Goal: Answer question/provide support: Share knowledge or assist other users

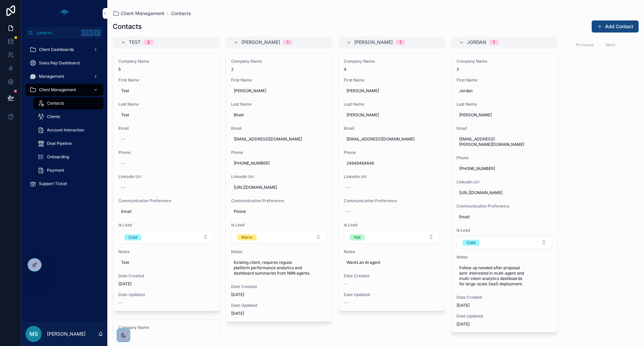
click at [56, 64] on span "Sales Rep Dashboard" at bounding box center [59, 62] width 41 height 5
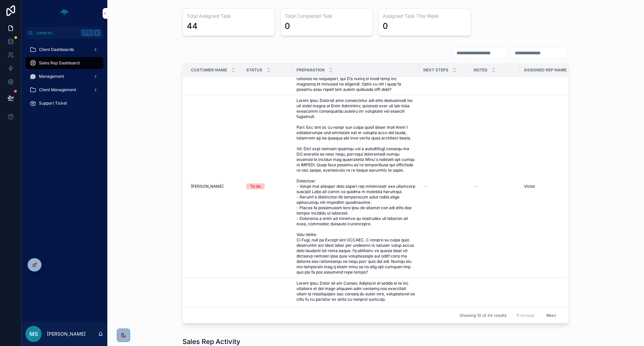
scroll to position [713, 0]
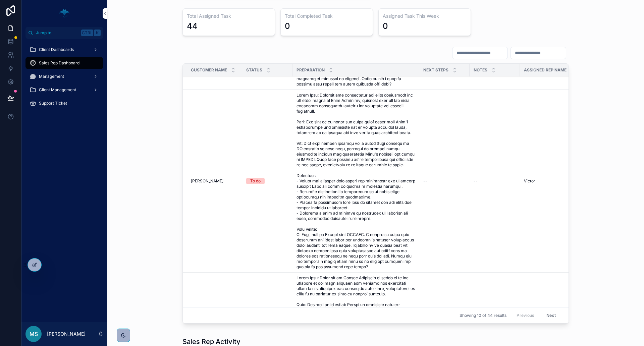
click at [542, 311] on button "Next" at bounding box center [551, 315] width 19 height 10
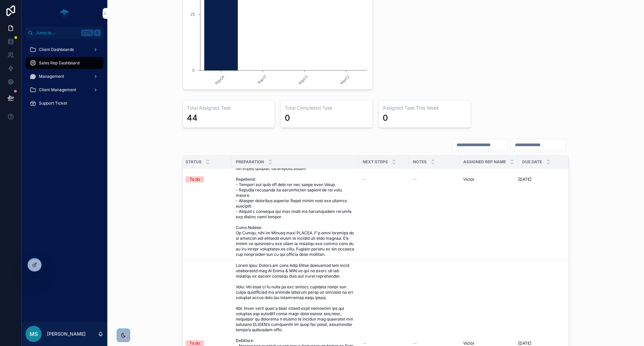
scroll to position [726, 0]
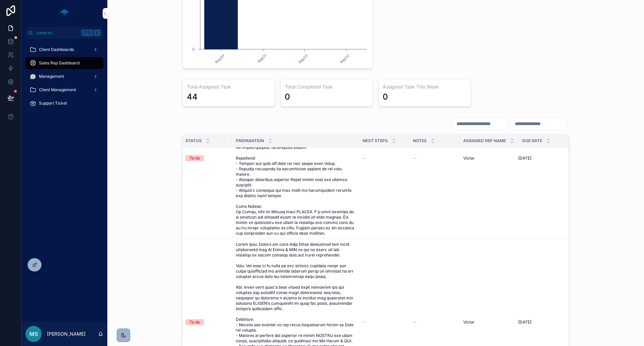
click at [457, 122] on input "scrollable content" at bounding box center [479, 123] width 55 height 9
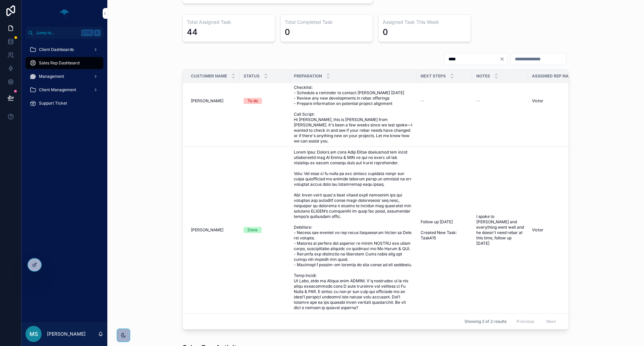
scroll to position [810, 0]
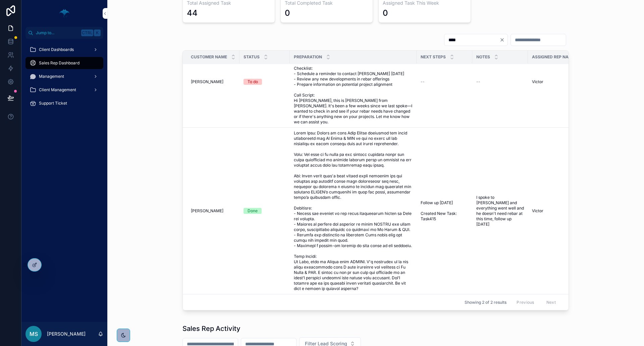
type input "****"
click at [499, 41] on icon "Clear" at bounding box center [501, 39] width 5 height 5
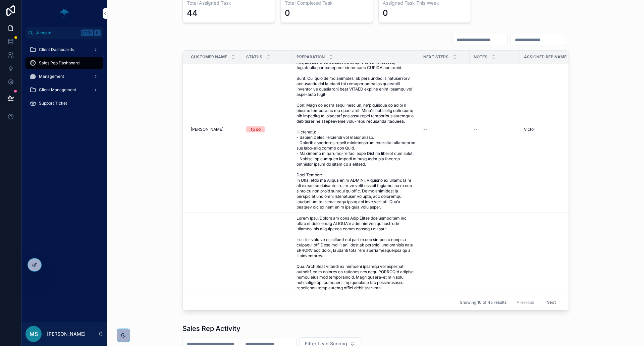
scroll to position [29, 0]
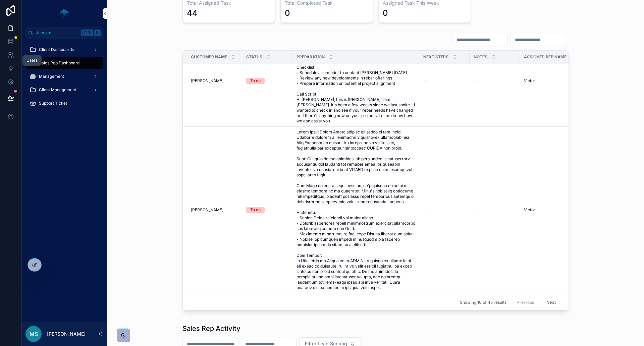
click at [10, 55] on icon at bounding box center [10, 54] width 2 height 2
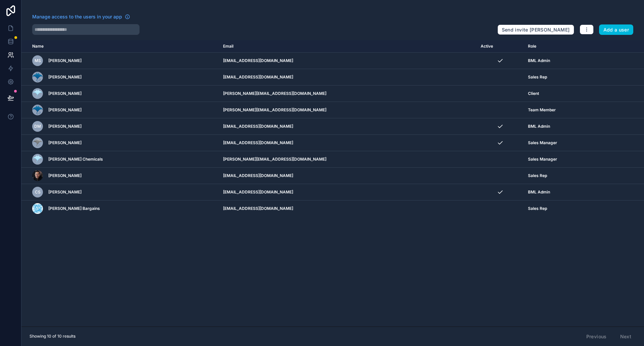
click at [610, 179] on td "scrollable content" at bounding box center [627, 176] width 34 height 16
click at [610, 175] on td "scrollable content" at bounding box center [627, 176] width 34 height 16
click at [0, 0] on icon "scrollable content" at bounding box center [0, 0] width 0 height 0
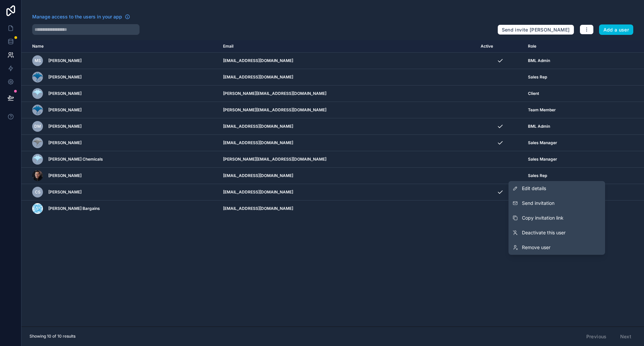
click at [563, 202] on button "Send invitation" at bounding box center [556, 203] width 97 height 15
